Goal: Check status: Check status

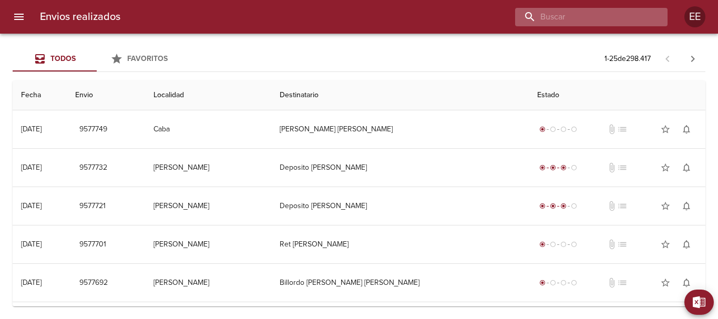
click at [605, 18] on input "buscar" at bounding box center [582, 17] width 135 height 18
paste input "9577701"
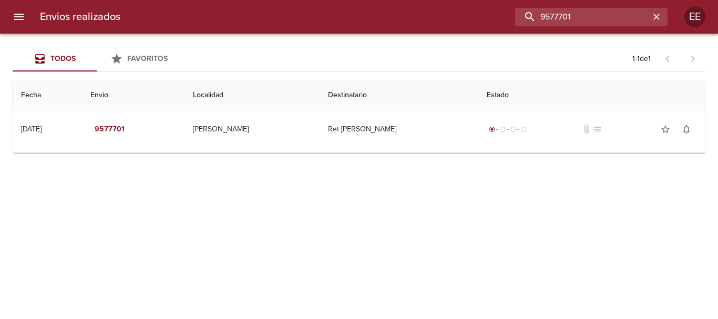
drag, startPoint x: 579, startPoint y: 12, endPoint x: 462, endPoint y: 12, distance: 116.7
click at [462, 12] on div "9577701" at bounding box center [398, 17] width 539 height 18
paste input "MERCEDES ALCUCERO BP"
type input "[PERSON_NAME]"
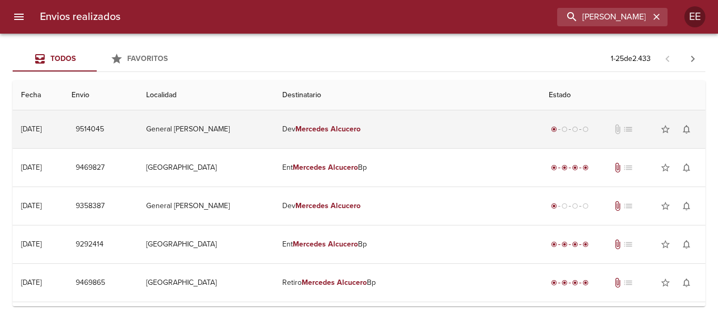
click at [328, 126] on em "Mercedes" at bounding box center [311, 129] width 33 height 9
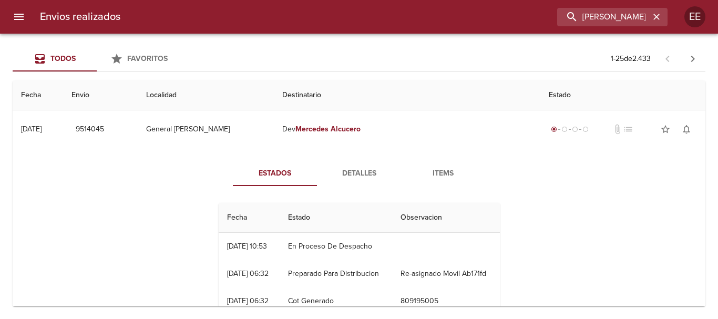
click at [349, 176] on span "Detalles" at bounding box center [358, 173] width 71 height 13
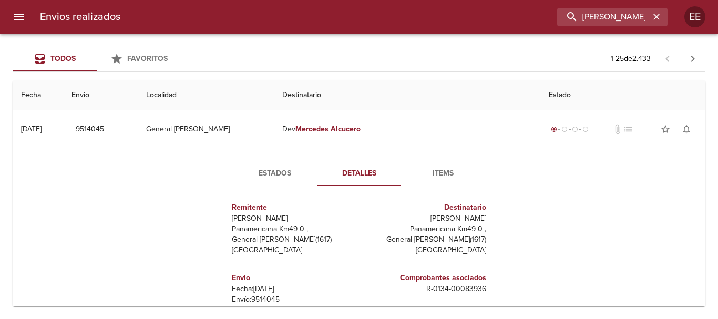
click at [437, 170] on span "Items" at bounding box center [442, 173] width 71 height 13
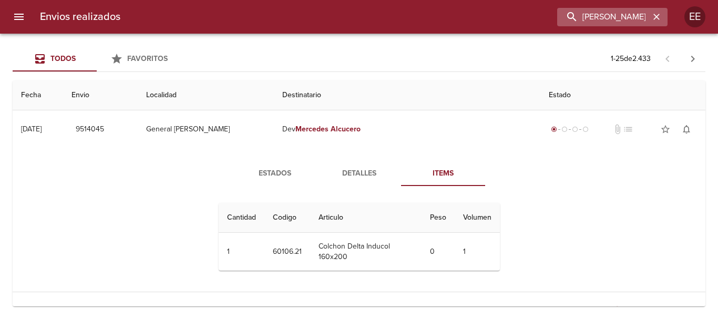
click at [659, 20] on icon "button" at bounding box center [656, 17] width 11 height 11
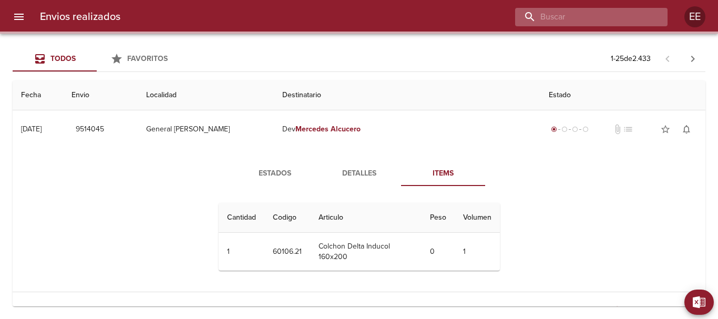
click at [624, 18] on input "buscar" at bounding box center [582, 17] width 135 height 18
paste input "[PERSON_NAME]"
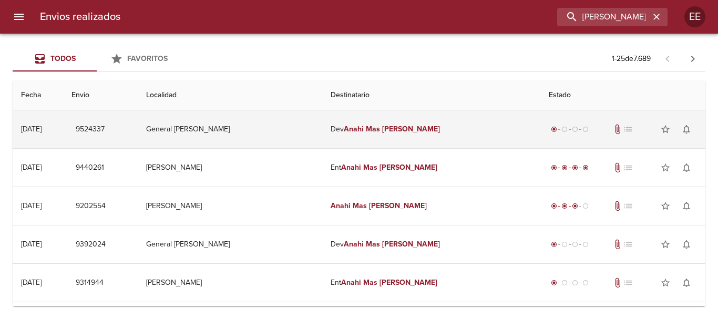
click at [427, 130] on td "Dev [PERSON_NAME]" at bounding box center [431, 129] width 218 height 38
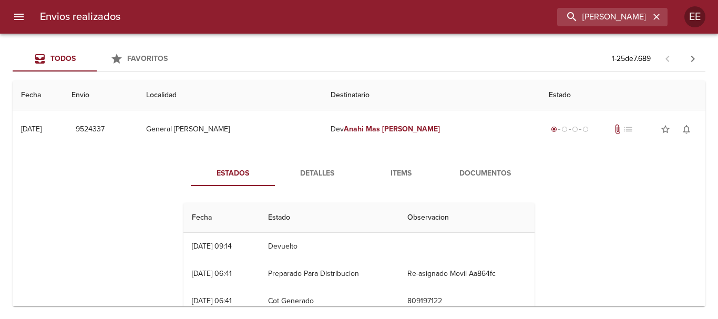
click at [471, 170] on span "Documentos" at bounding box center [484, 173] width 71 height 13
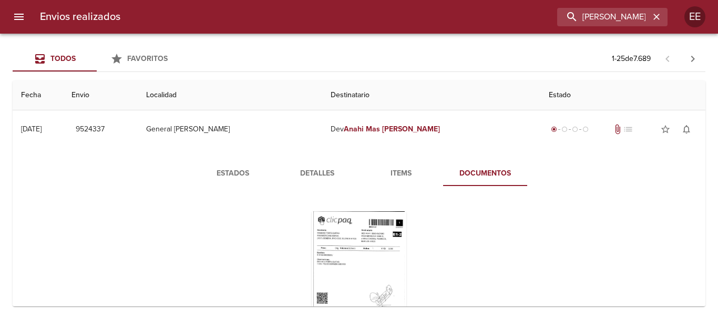
scroll to position [53, 0]
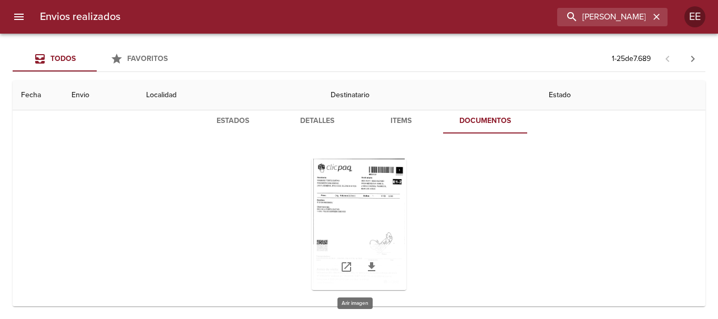
click at [370, 213] on div "Tabla de envíos del cliente" at bounding box center [359, 224] width 95 height 131
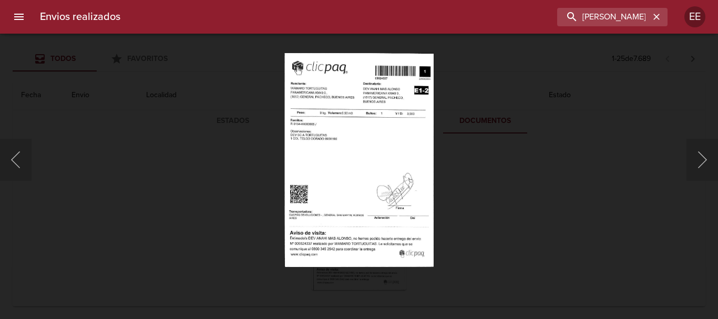
click at [349, 149] on img "Lightbox" at bounding box center [358, 160] width 149 height 214
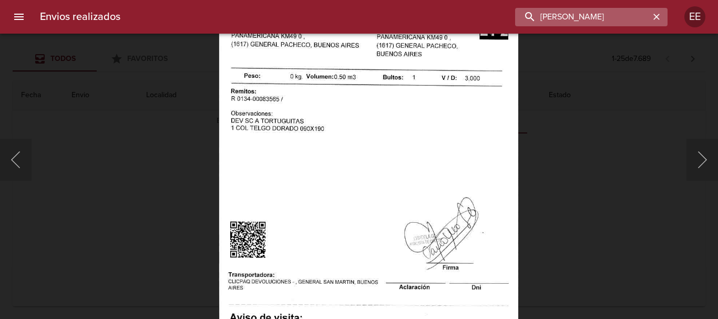
click at [627, 20] on input "[PERSON_NAME]" at bounding box center [582, 17] width 135 height 18
drag, startPoint x: 599, startPoint y: 17, endPoint x: 500, endPoint y: 17, distance: 99.3
click at [500, 17] on div "[PERSON_NAME]" at bounding box center [398, 17] width 539 height 18
paste input "[PERSON_NAME]"
type input "[PERSON_NAME]"
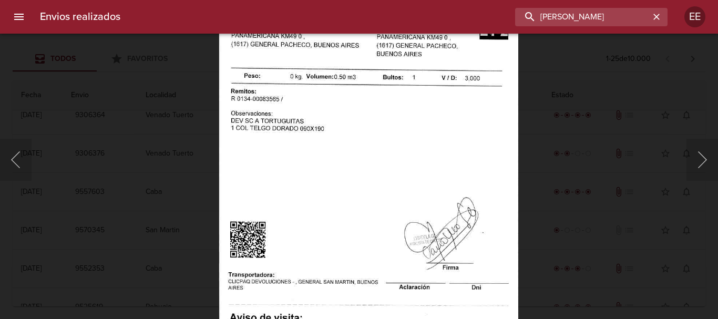
scroll to position [0, 0]
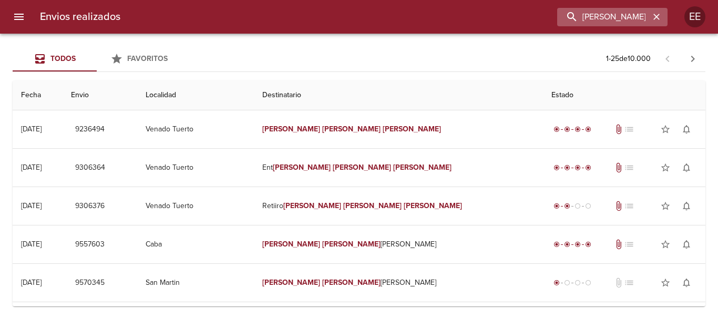
click at [654, 15] on icon "button" at bounding box center [656, 17] width 6 height 6
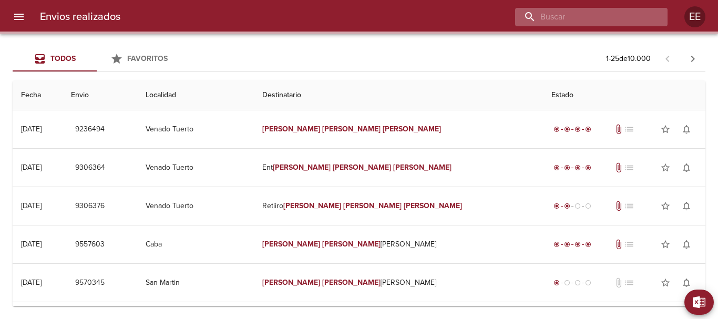
click at [583, 17] on input "buscar" at bounding box center [582, 17] width 135 height 18
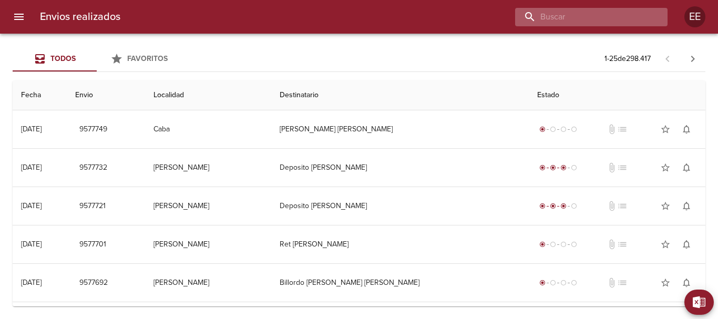
paste input "[PERSON_NAME] [PERSON_NAME]"
type input "[PERSON_NAME] [PERSON_NAME]"
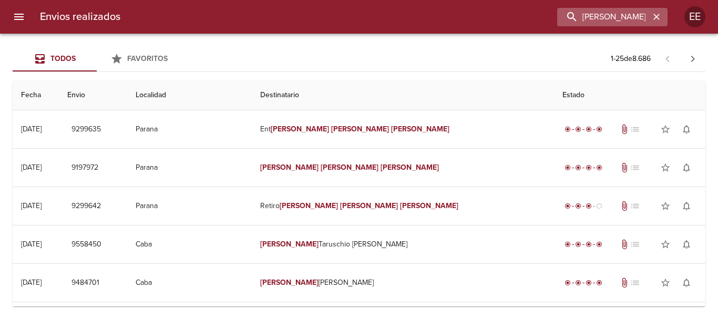
click at [662, 18] on button "button" at bounding box center [657, 17] width 14 height 14
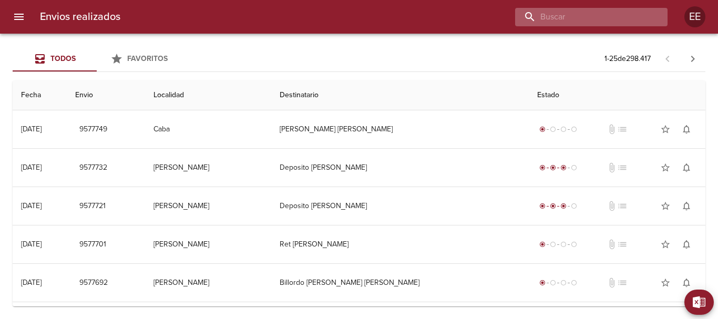
click at [587, 12] on input "buscar" at bounding box center [582, 17] width 135 height 18
paste input "[PERSON_NAME] BP"
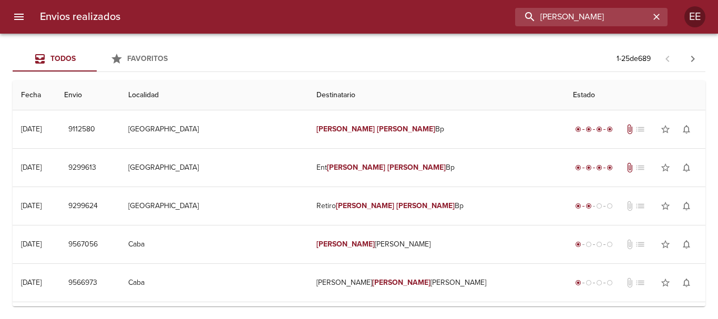
drag, startPoint x: 627, startPoint y: 22, endPoint x: 490, endPoint y: 12, distance: 137.6
click at [491, 12] on div "[PERSON_NAME]" at bounding box center [398, 17] width 539 height 18
paste input "[PERSON_NAME]"
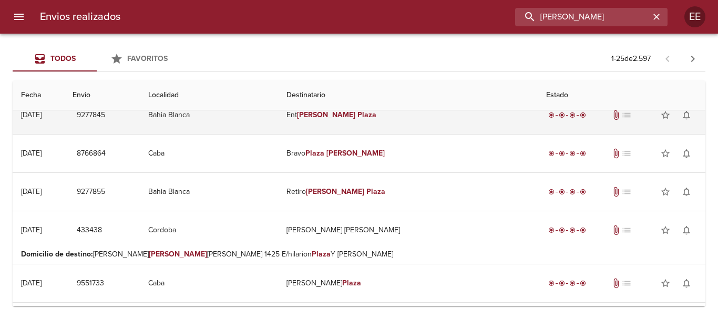
scroll to position [158, 0]
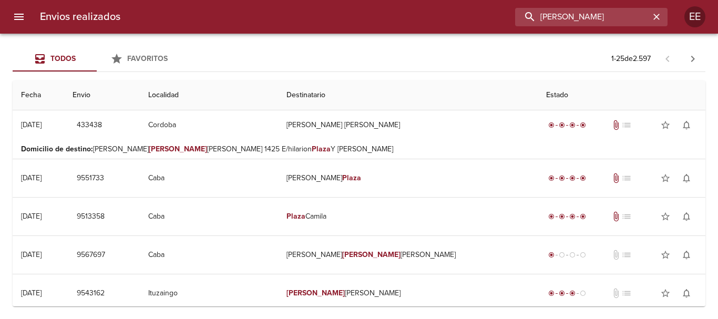
drag, startPoint x: 600, startPoint y: 11, endPoint x: 476, endPoint y: 13, distance: 123.5
click at [476, 11] on div "[PERSON_NAME]" at bounding box center [398, 17] width 539 height 18
paste input "[PERSON_NAME] [PERSON_NAME]"
type input "[PERSON_NAME] [PERSON_NAME]"
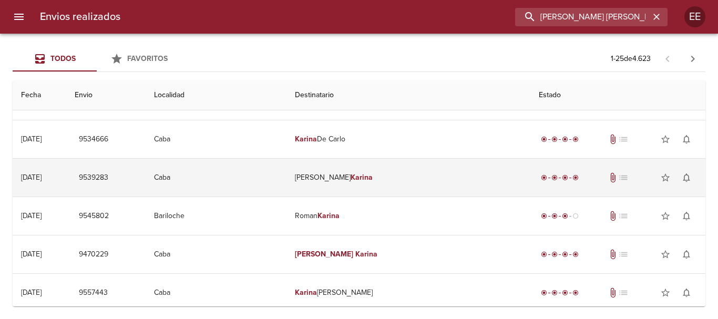
scroll to position [0, 0]
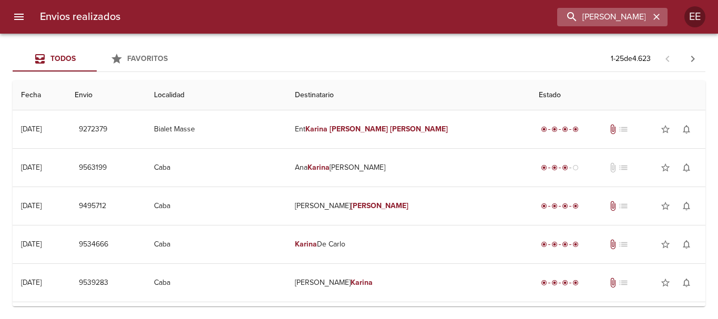
drag, startPoint x: 657, startPoint y: 17, endPoint x: 594, endPoint y: 17, distance: 63.1
click at [656, 17] on icon "button" at bounding box center [656, 17] width 6 height 6
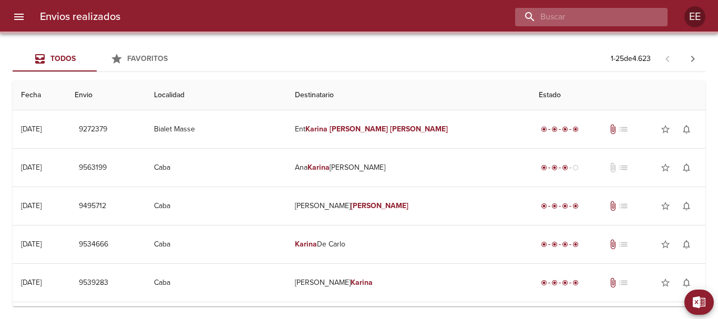
click at [593, 17] on input "buscar" at bounding box center [582, 17] width 135 height 18
paste input "[PERSON_NAME] ML"
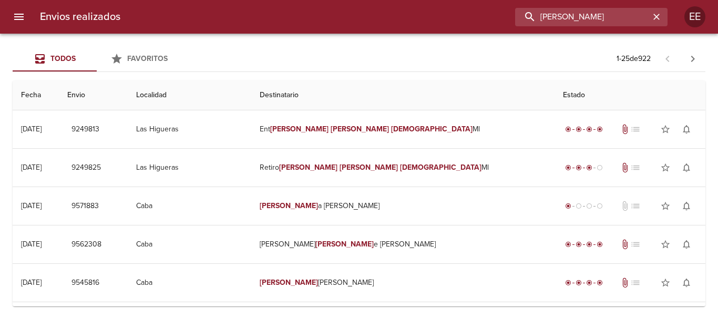
drag, startPoint x: 642, startPoint y: 16, endPoint x: 398, endPoint y: 2, distance: 244.8
click at [395, 0] on div "Envios realizados [PERSON_NAME] EE" at bounding box center [359, 17] width 718 height 34
paste input "[PERSON_NAME] [PERSON_NAME]"
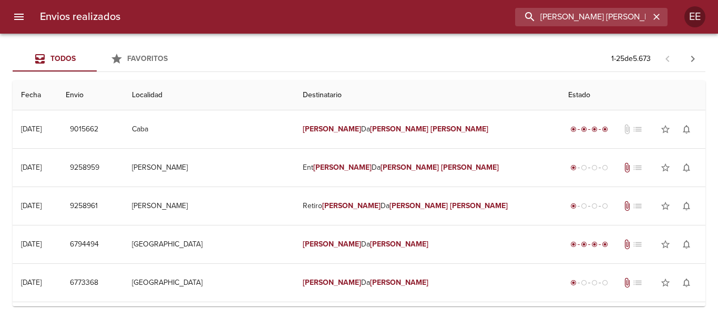
drag, startPoint x: 533, startPoint y: 15, endPoint x: 454, endPoint y: 15, distance: 79.4
click at [455, 15] on div "[PERSON_NAME] [PERSON_NAME]" at bounding box center [398, 17] width 539 height 18
paste input "[PERSON_NAME]"
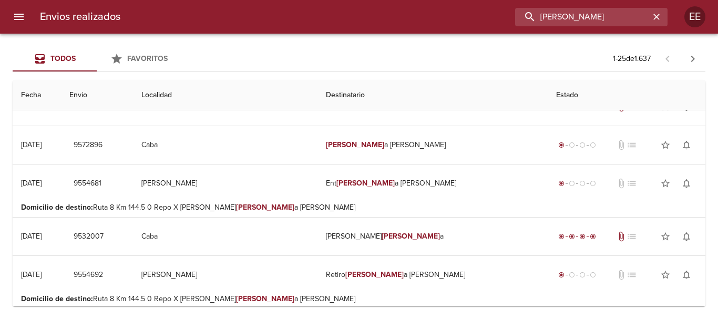
scroll to position [526, 0]
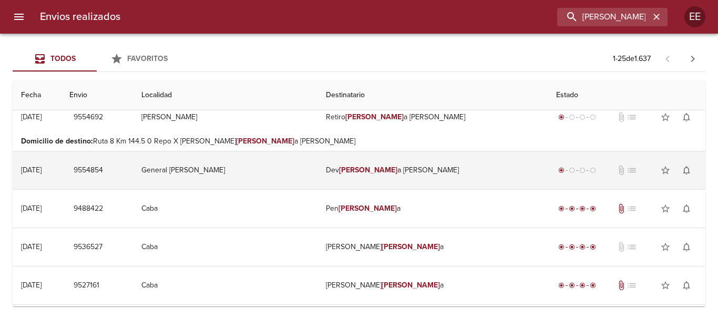
click at [390, 171] on td "[PERSON_NAME] a [PERSON_NAME]" at bounding box center [432, 170] width 230 height 38
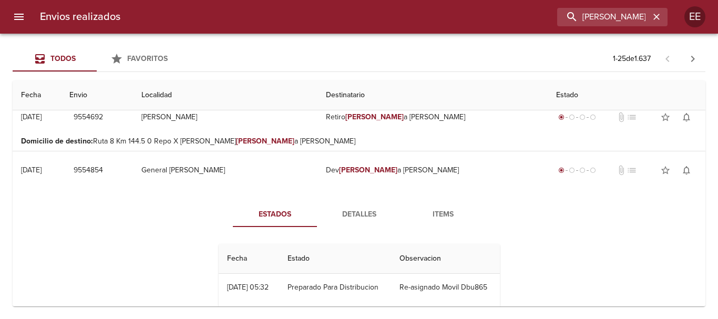
click at [358, 209] on span "Detalles" at bounding box center [358, 214] width 71 height 13
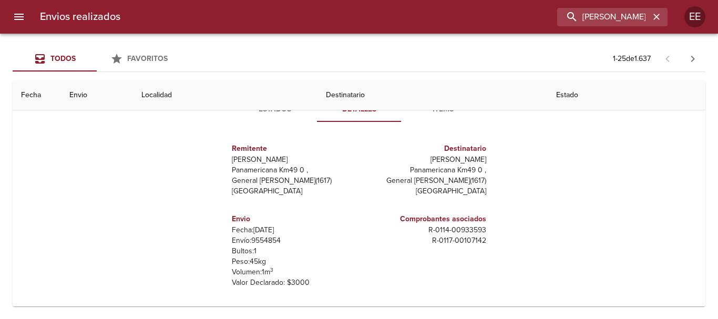
scroll to position [473, 0]
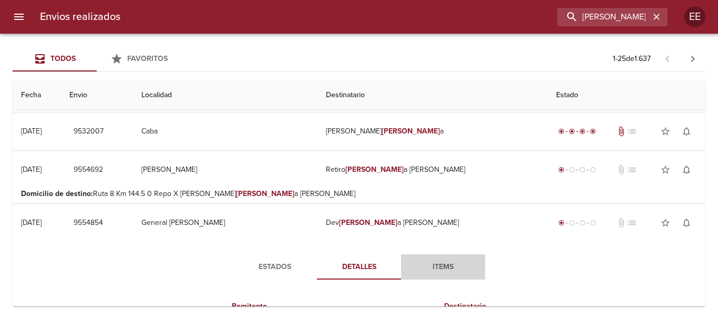
click at [439, 270] on span "Items" at bounding box center [442, 267] width 71 height 13
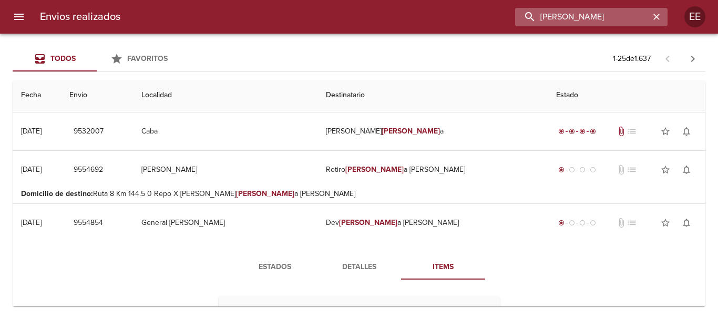
click at [622, 12] on input "[PERSON_NAME]" at bounding box center [582, 17] width 135 height 18
click at [625, 14] on input "[PERSON_NAME]" at bounding box center [582, 17] width 135 height 18
click at [631, 20] on input "[PERSON_NAME]" at bounding box center [582, 17] width 135 height 18
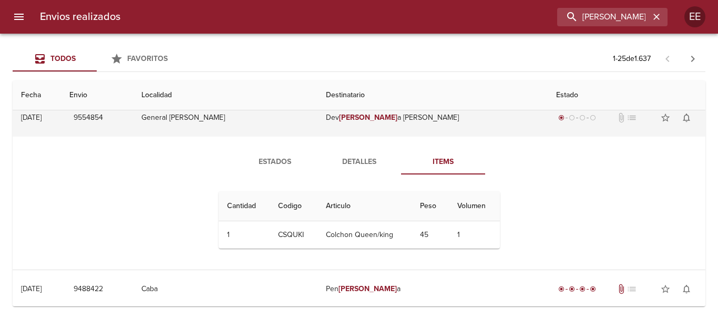
click at [376, 119] on td "[PERSON_NAME] a [PERSON_NAME]" at bounding box center [432, 118] width 230 height 38
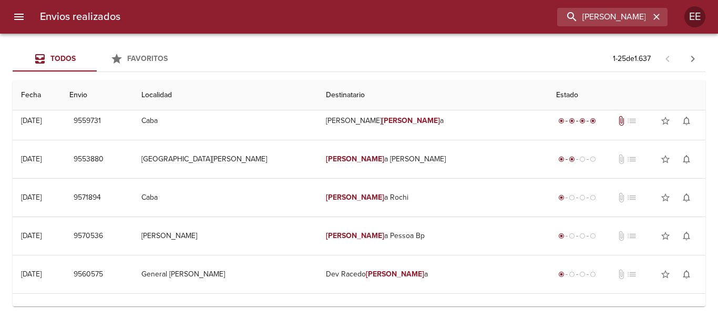
scroll to position [0, 0]
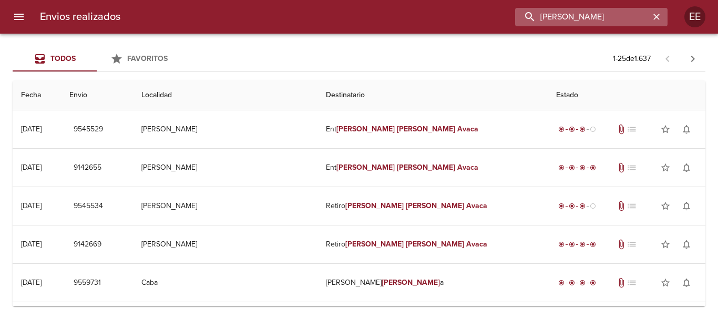
click at [622, 22] on input "[PERSON_NAME]" at bounding box center [582, 17] width 135 height 18
drag, startPoint x: 633, startPoint y: 15, endPoint x: 427, endPoint y: 9, distance: 206.1
click at [427, 9] on div "[PERSON_NAME]" at bounding box center [398, 17] width 539 height 18
paste input "[PERSON_NAME] [PERSON_NAME] MATORRA ML"
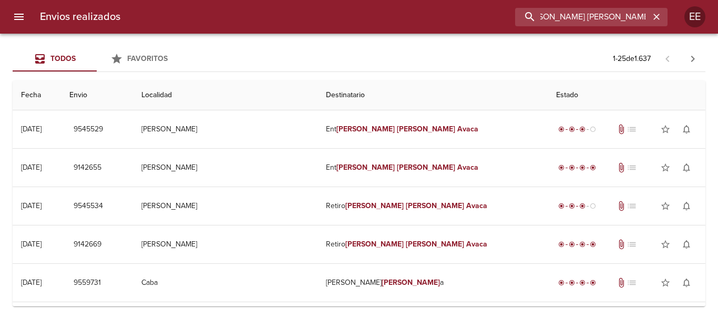
type input "[PERSON_NAME] [PERSON_NAME] MATORRA"
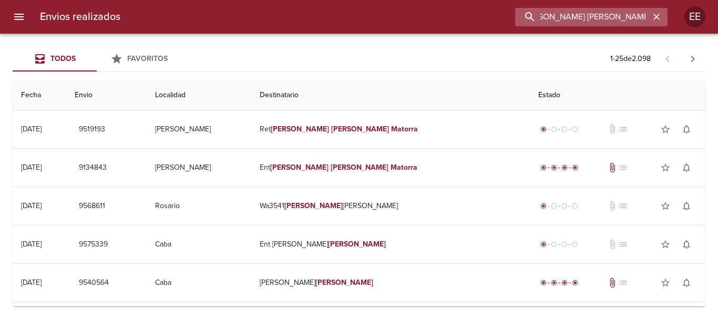
click at [579, 15] on input "[PERSON_NAME] [PERSON_NAME] MATORRA" at bounding box center [582, 17] width 135 height 18
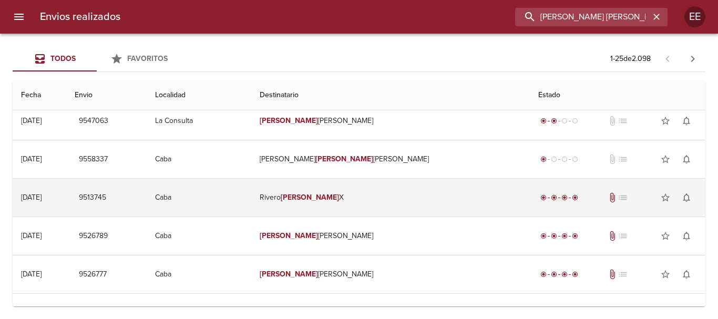
scroll to position [368, 0]
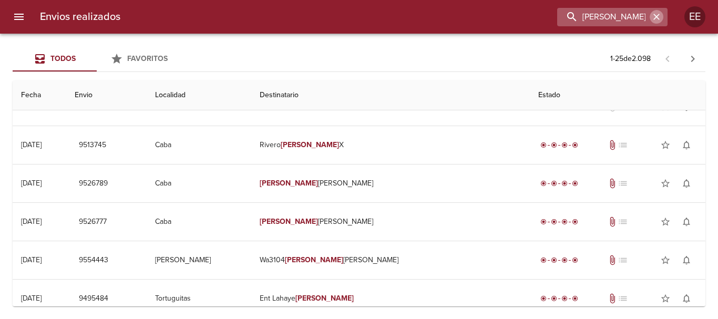
click at [654, 13] on icon "button" at bounding box center [656, 17] width 11 height 11
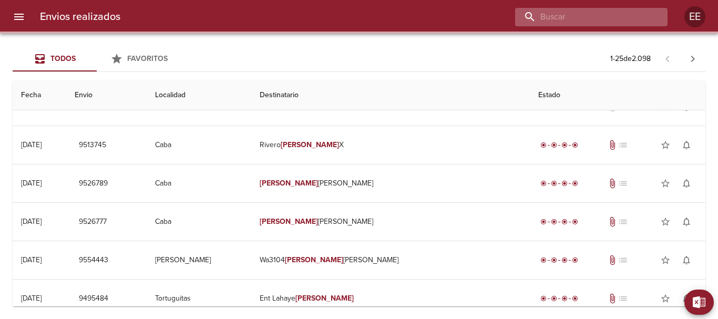
click at [603, 14] on input "buscar" at bounding box center [582, 17] width 135 height 18
paste input "[PERSON_NAME] ML"
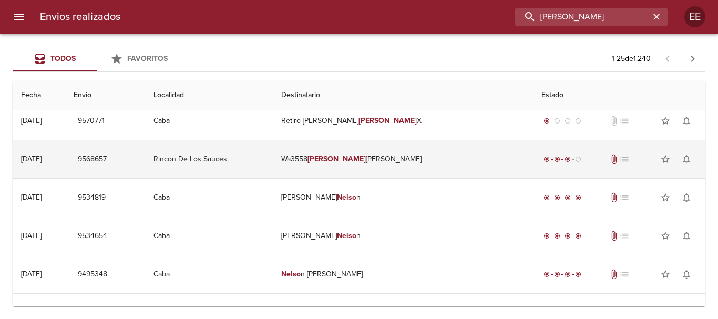
scroll to position [420, 0]
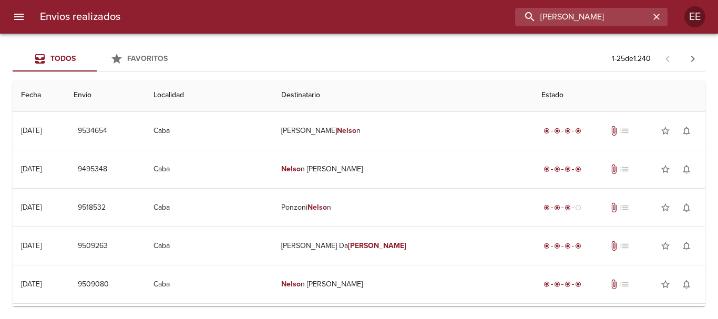
drag, startPoint x: 454, startPoint y: 6, endPoint x: 416, endPoint y: 6, distance: 37.3
click at [416, 6] on div "Envios realizados [PERSON_NAME] EE" at bounding box center [359, 17] width 718 height 34
paste input "[PERSON_NAME]"
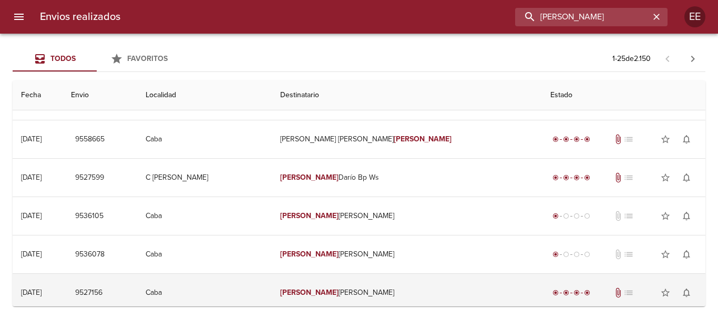
scroll to position [0, 0]
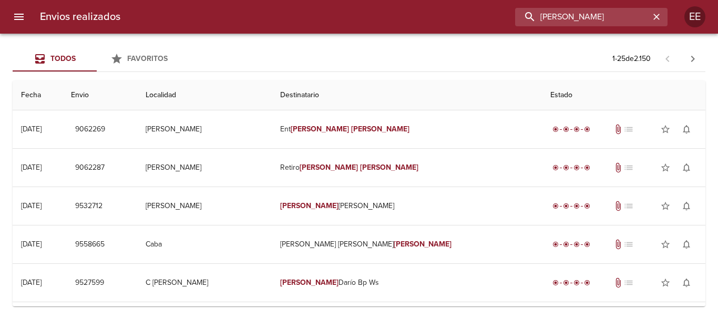
drag, startPoint x: 611, startPoint y: 16, endPoint x: 514, endPoint y: 14, distance: 96.7
click at [514, 14] on div "[PERSON_NAME]" at bounding box center [398, 17] width 539 height 18
paste input "[PERSON_NAME] BP"
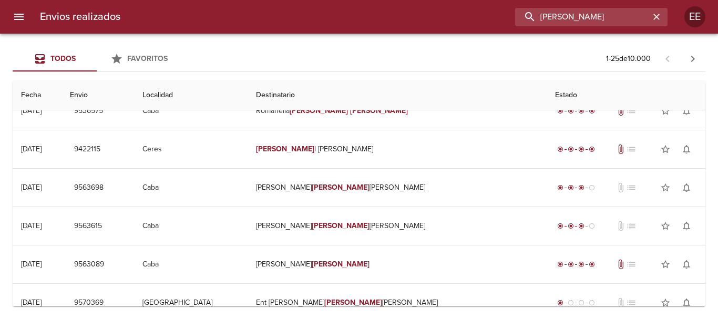
scroll to position [263, 0]
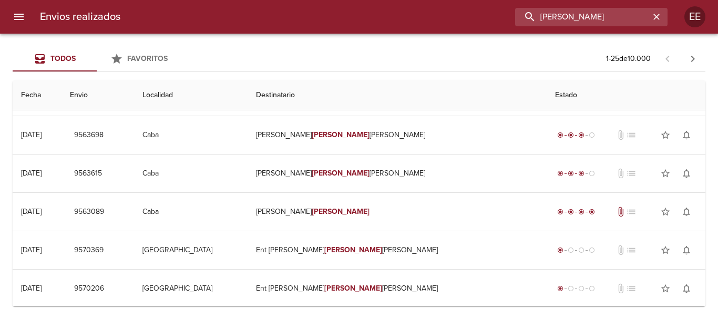
drag, startPoint x: 636, startPoint y: 18, endPoint x: 439, endPoint y: 6, distance: 196.9
click at [439, 6] on div "Envios realizados [PERSON_NAME] EE" at bounding box center [359, 17] width 718 height 34
paste input "[PERSON_NAME] San [PERSON_NAME]"
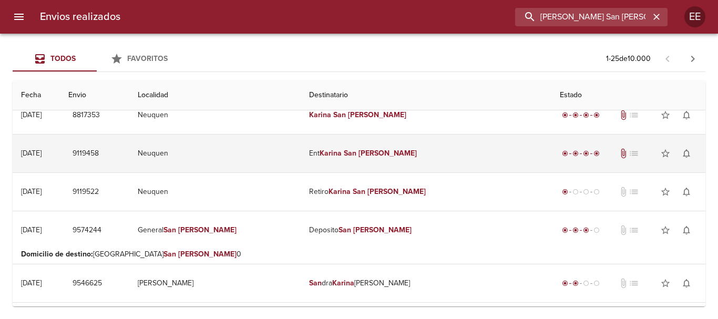
scroll to position [105, 0]
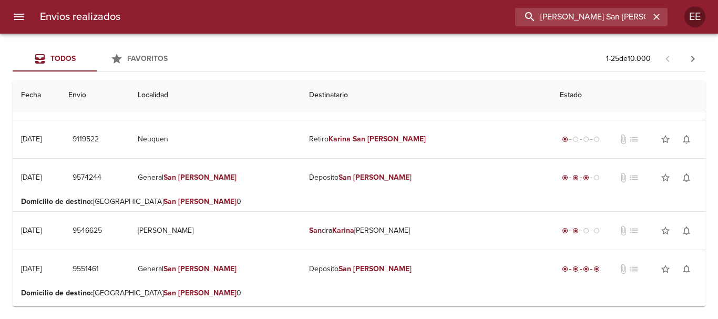
drag, startPoint x: 506, startPoint y: 12, endPoint x: 472, endPoint y: 12, distance: 33.1
click at [474, 12] on div "[PERSON_NAME] San [PERSON_NAME]" at bounding box center [398, 17] width 539 height 18
paste input "[PERSON_NAME] SAN [PERSON_NAME]"
type input "[PERSON_NAME] SAN [PERSON_NAME]"
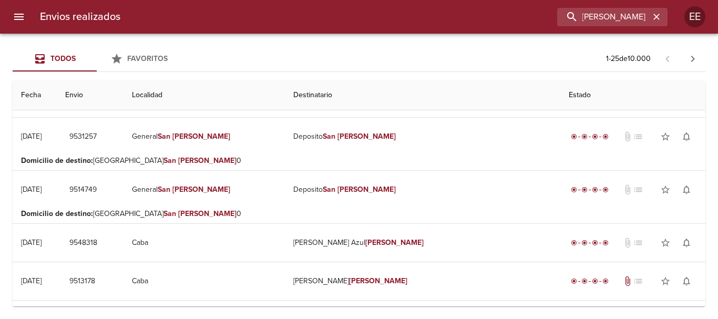
scroll to position [0, 0]
click at [653, 15] on icon "button" at bounding box center [656, 17] width 11 height 11
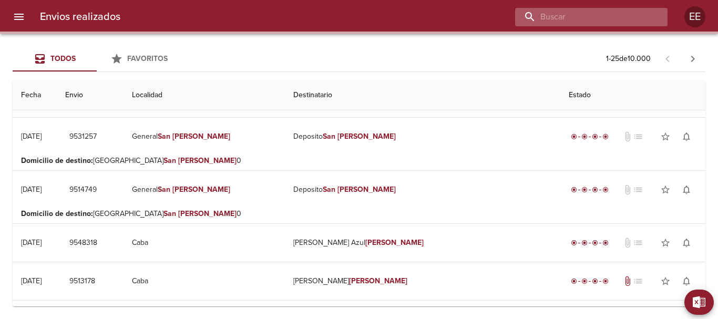
click at [622, 15] on input "buscar" at bounding box center [582, 17] width 135 height 18
paste input "[PERSON_NAME] [PERSON_NAME]"
type input "[PERSON_NAME] [PERSON_NAME]"
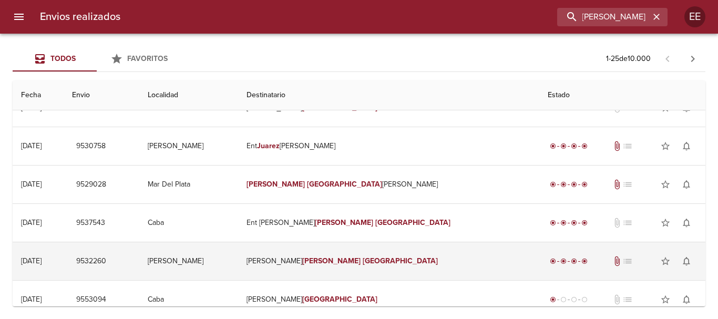
scroll to position [0, 0]
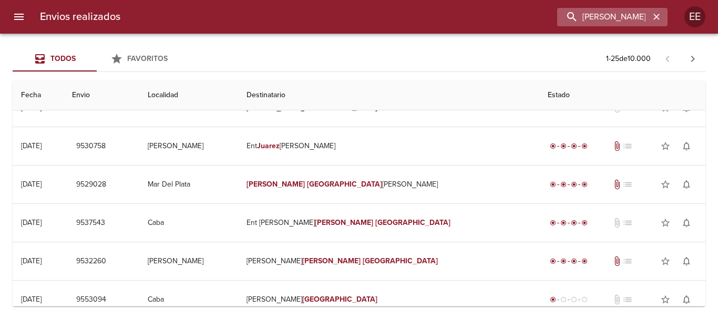
click at [656, 20] on icon "button" at bounding box center [656, 17] width 11 height 11
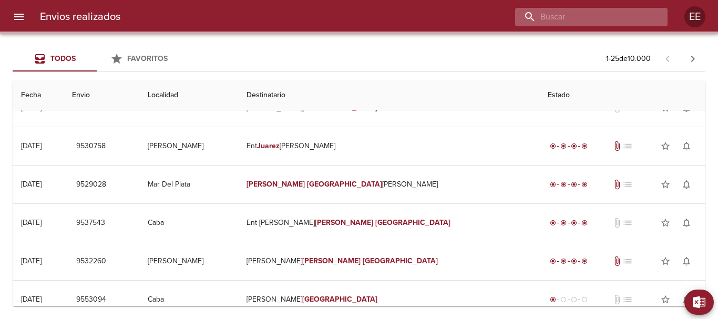
click at [604, 18] on input "buscar" at bounding box center [582, 17] width 135 height 18
paste input "[PERSON_NAME]"
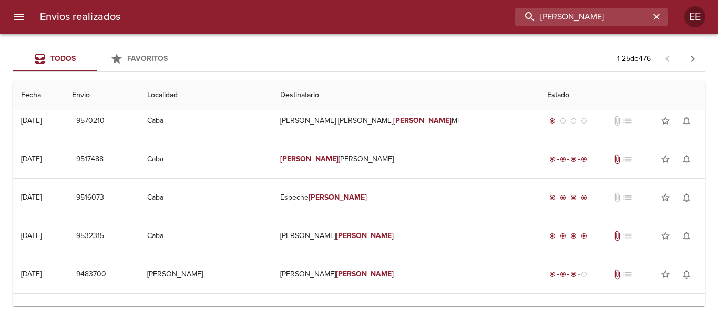
scroll to position [420, 0]
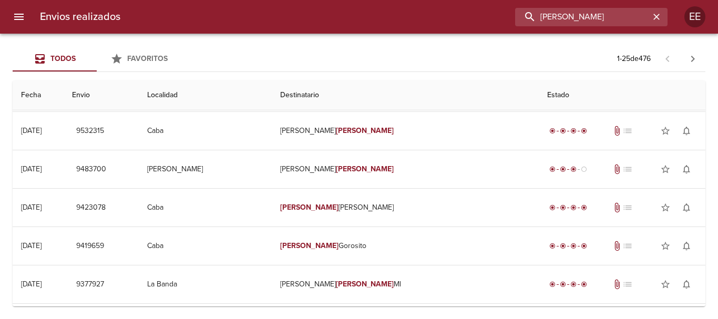
drag, startPoint x: 472, startPoint y: 2, endPoint x: 392, endPoint y: -1, distance: 80.4
click at [392, 0] on html "Envios realizados [PERSON_NAME] EE Todos Favoritos 1 - 25 de 476 Fecha Envio Lo…" at bounding box center [359, 0] width 718 height 0
paste input "[PERSON_NAME]"
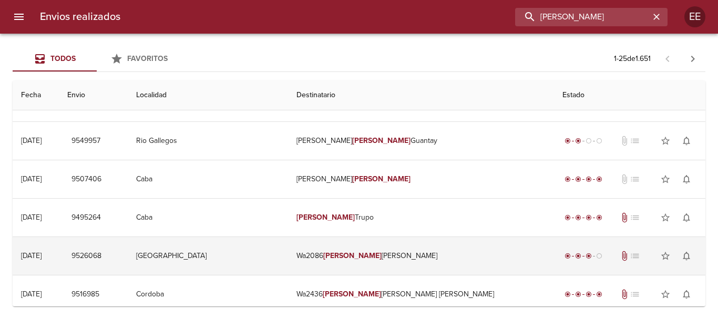
scroll to position [578, 0]
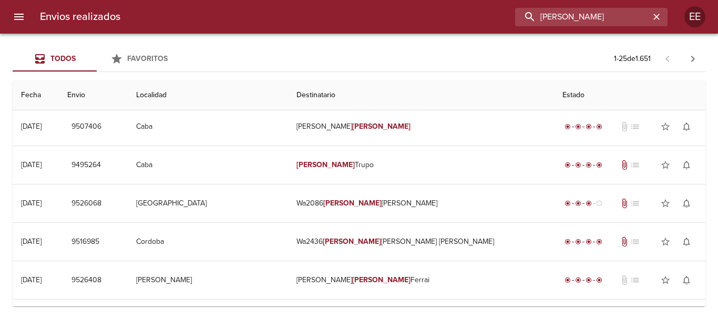
drag, startPoint x: 613, startPoint y: 23, endPoint x: 479, endPoint y: 17, distance: 134.1
click at [479, 17] on div "[PERSON_NAME]" at bounding box center [398, 17] width 539 height 18
paste input "ABRIELA [PERSON_NAME]"
click at [542, 15] on input "ABRIELA [PERSON_NAME]" at bounding box center [582, 17] width 135 height 18
click at [643, 18] on input "[PERSON_NAME]" at bounding box center [582, 17] width 135 height 18
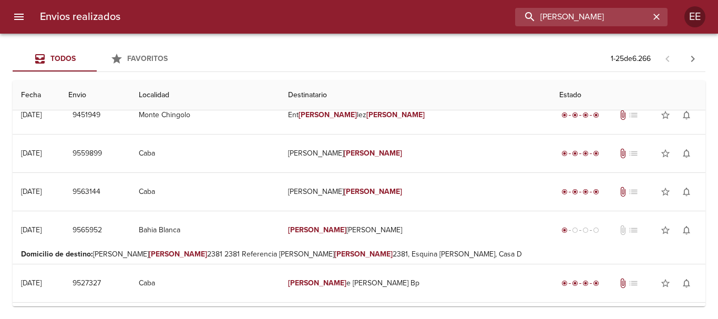
scroll to position [473, 0]
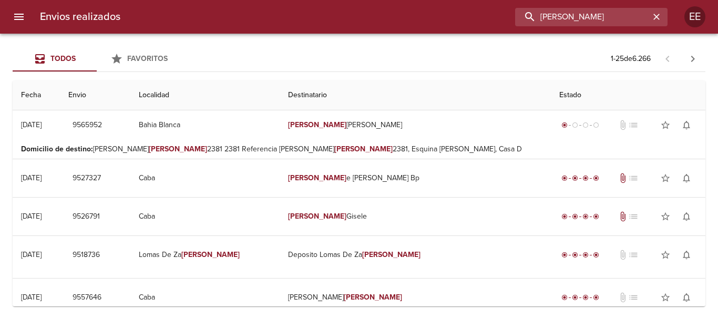
drag, startPoint x: 636, startPoint y: 13, endPoint x: 433, endPoint y: -4, distance: 204.0
click at [433, 0] on html "Envios realizados [PERSON_NAME] EE Todos Favoritos 1 - 25 de 6.266 Fecha Envio …" at bounding box center [359, 0] width 718 height 0
paste input "[PERSON_NAME]"
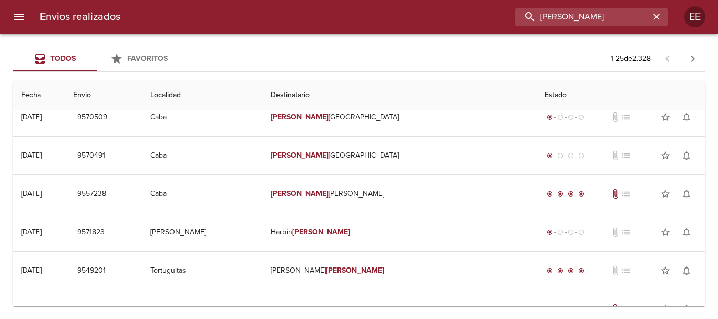
scroll to position [368, 0]
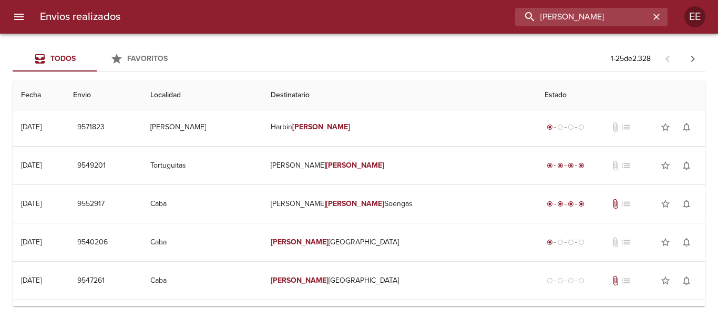
drag, startPoint x: 604, startPoint y: 16, endPoint x: 420, endPoint y: 16, distance: 183.9
click at [420, 16] on div "[PERSON_NAME]" at bounding box center [398, 17] width 539 height 18
paste input "[PERSON_NAME] [PERSON_NAME]"
type input "[PERSON_NAME] [PERSON_NAME]"
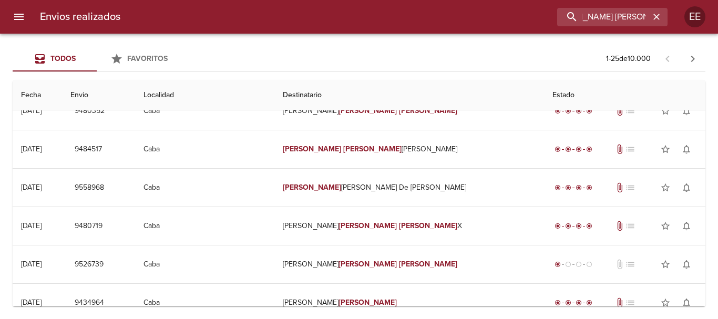
scroll to position [0, 0]
